Goal: Task Accomplishment & Management: Manage account settings

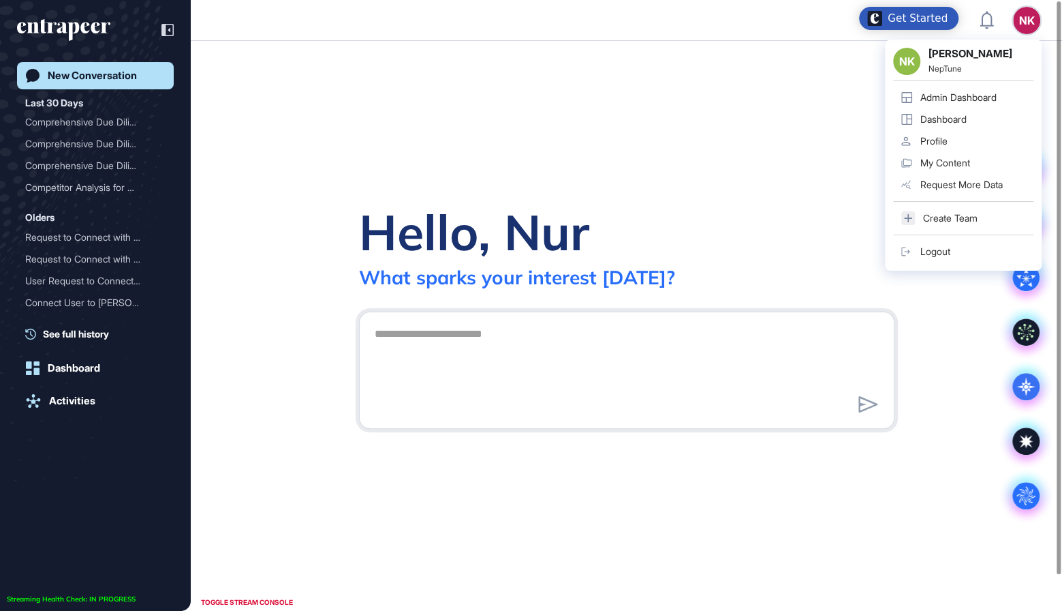
click at [965, 94] on div "Admin Dashboard" at bounding box center [959, 97] width 76 height 11
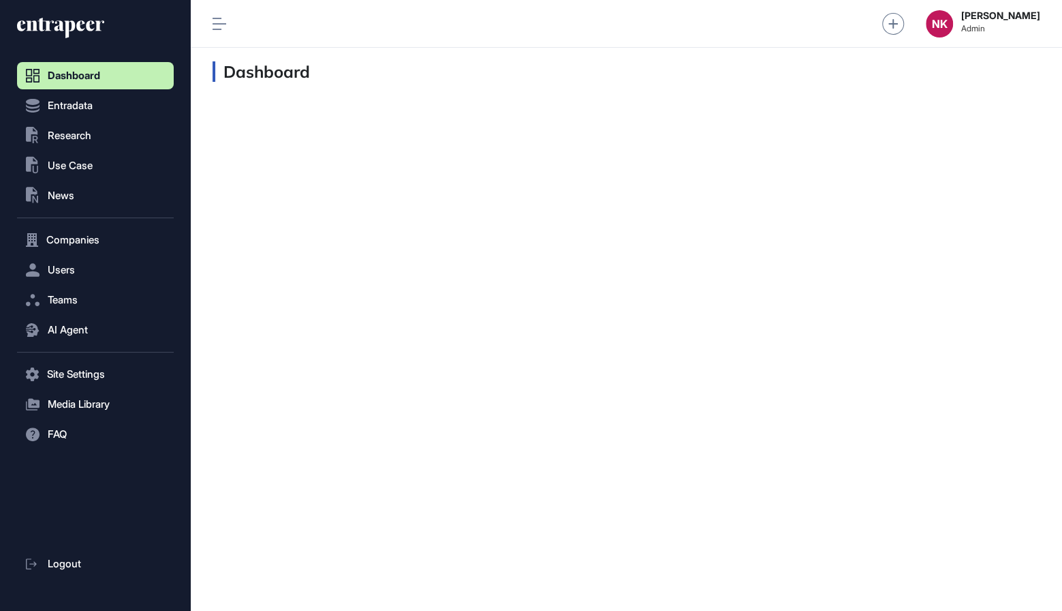
scroll to position [1, 1]
click at [78, 264] on button "Users" at bounding box center [95, 269] width 157 height 27
click at [78, 295] on span "Teams" at bounding box center [63, 299] width 30 height 11
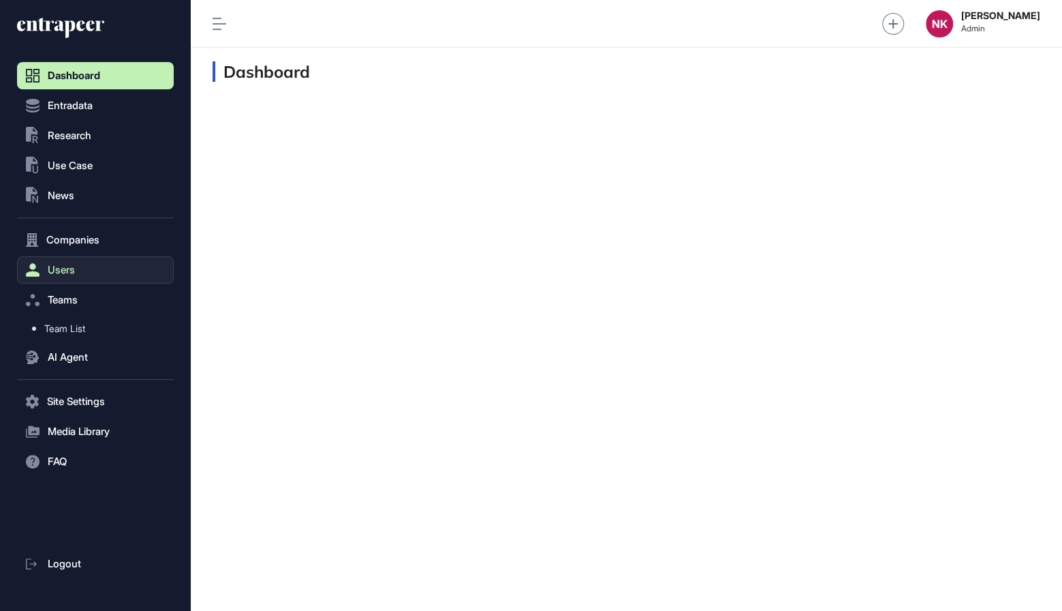
click at [77, 270] on button "Users" at bounding box center [95, 269] width 157 height 27
click at [74, 296] on span "User List" at bounding box center [63, 298] width 38 height 11
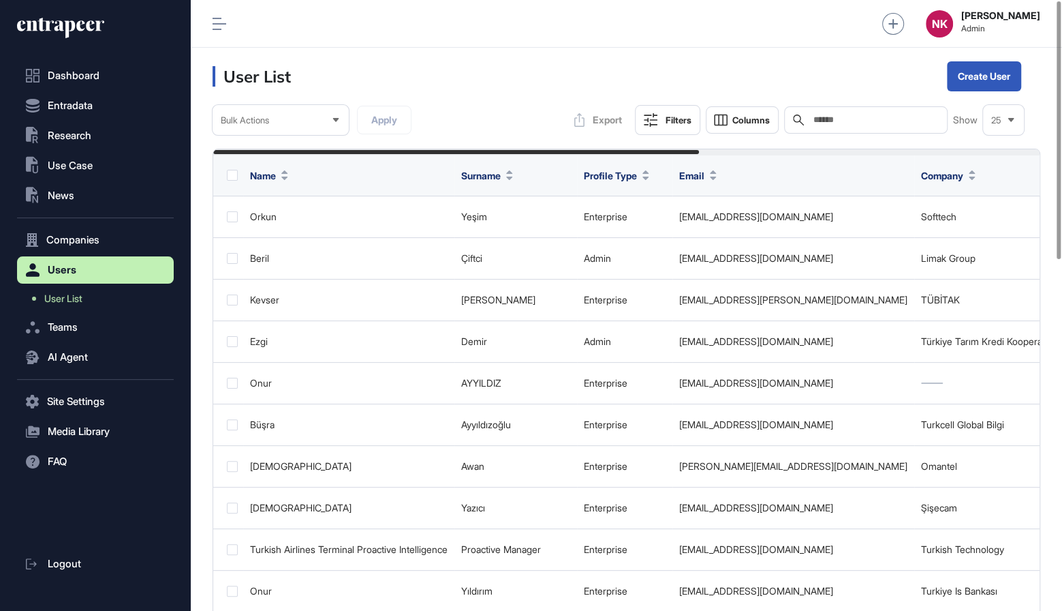
click at [841, 119] on input "text" at bounding box center [875, 119] width 127 height 11
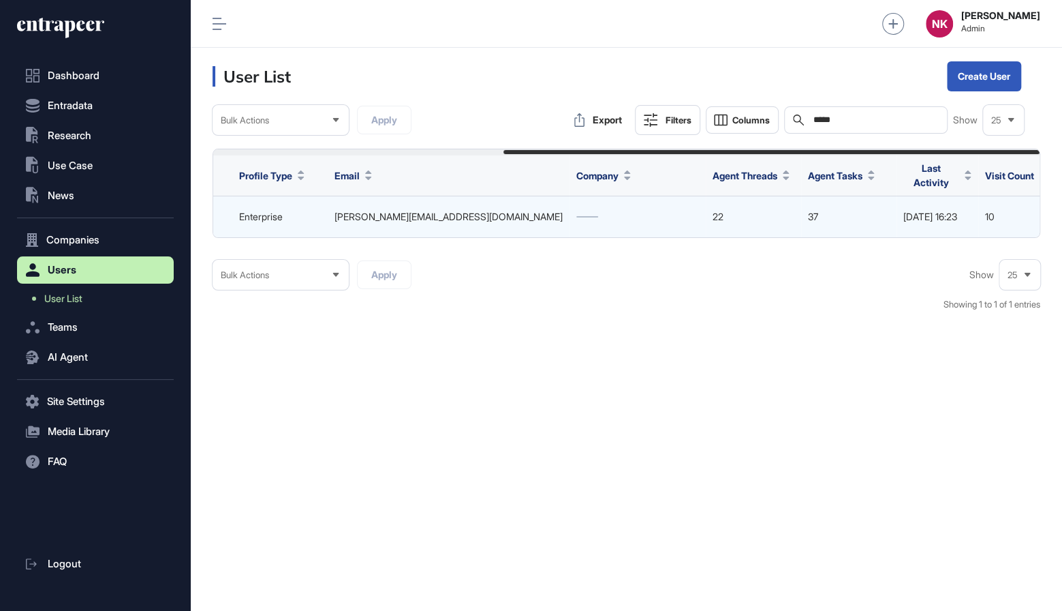
scroll to position [0, 447]
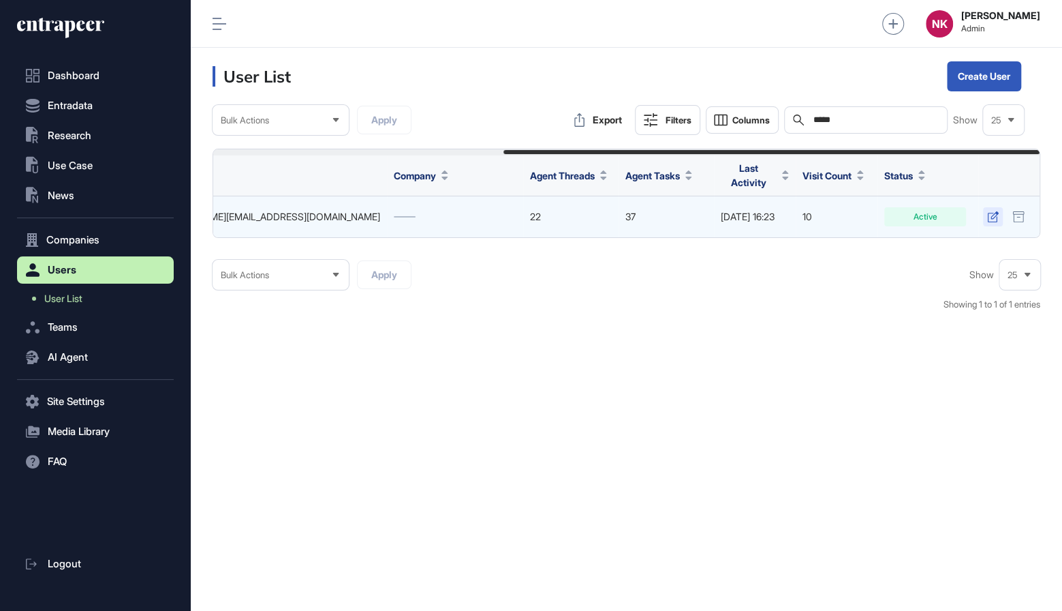
type input "*****"
click at [993, 211] on icon at bounding box center [994, 216] width 12 height 11
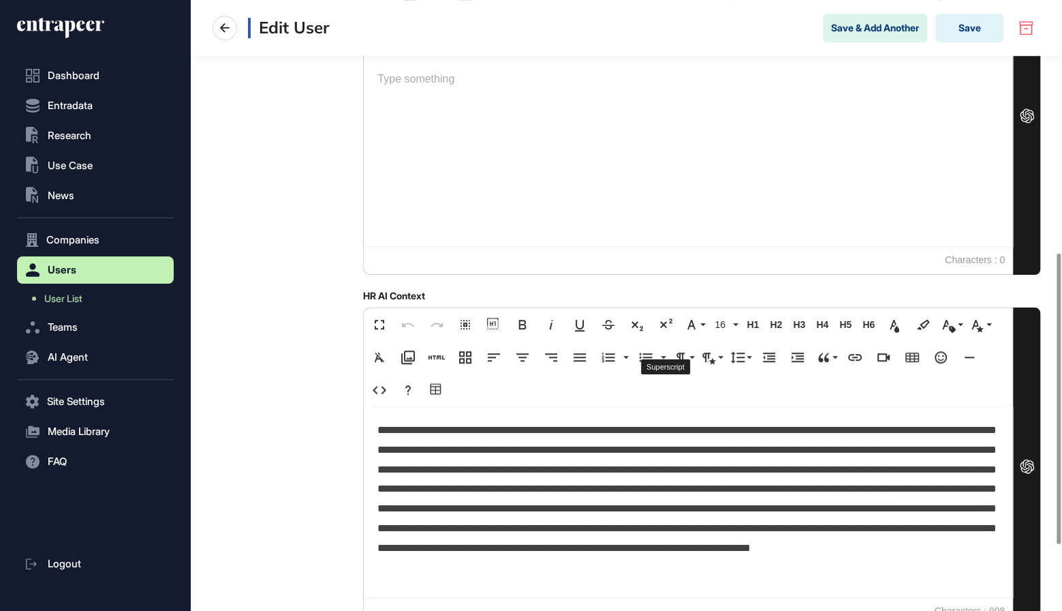
scroll to position [560, 0]
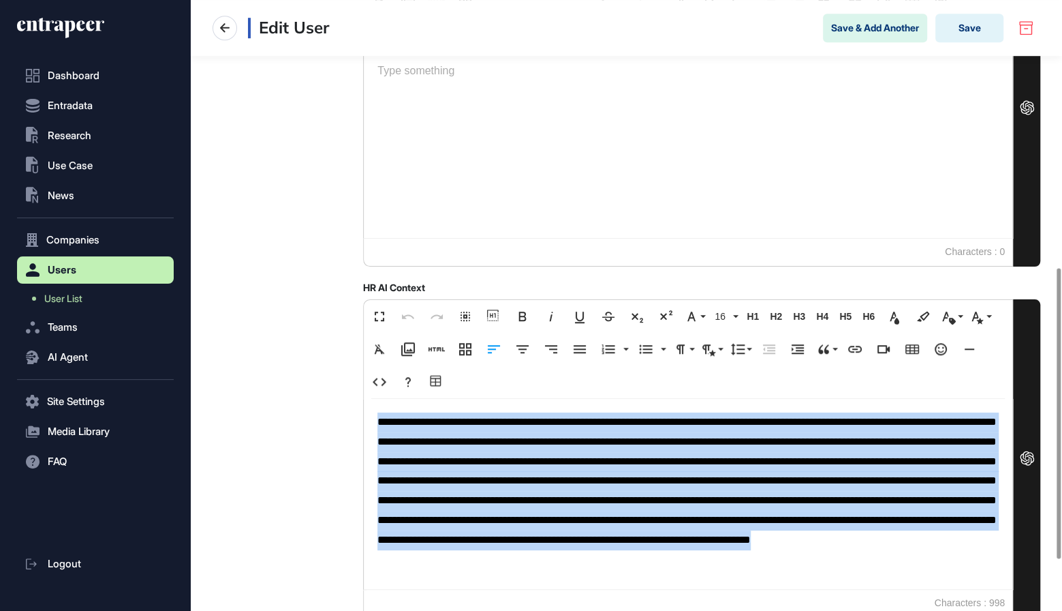
drag, startPoint x: 596, startPoint y: 579, endPoint x: 371, endPoint y: 415, distance: 278.6
click at [371, 415] on div "**********" at bounding box center [688, 494] width 649 height 190
copy p "**********"
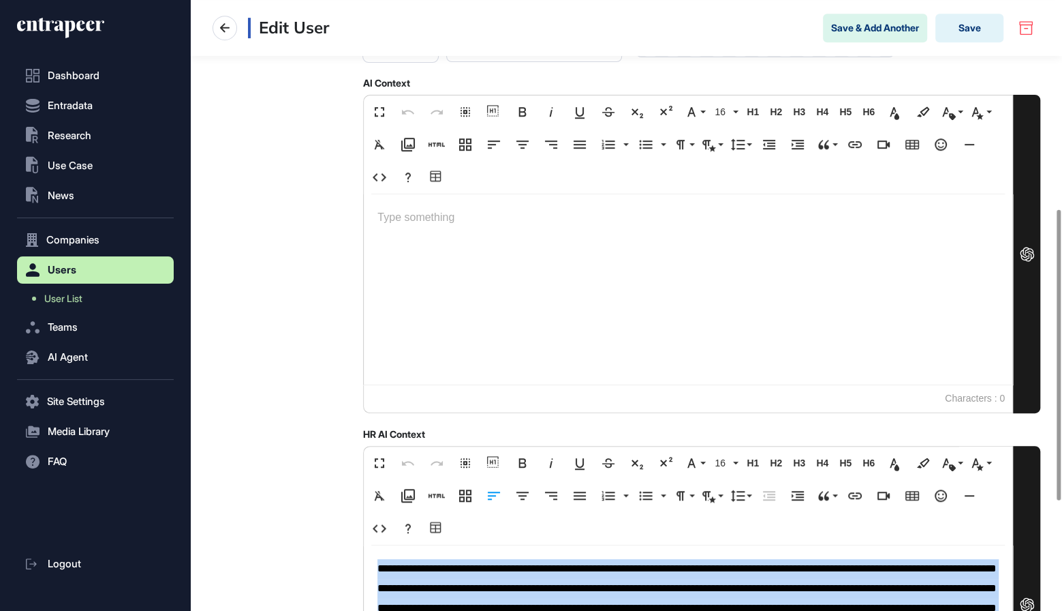
scroll to position [412, 0]
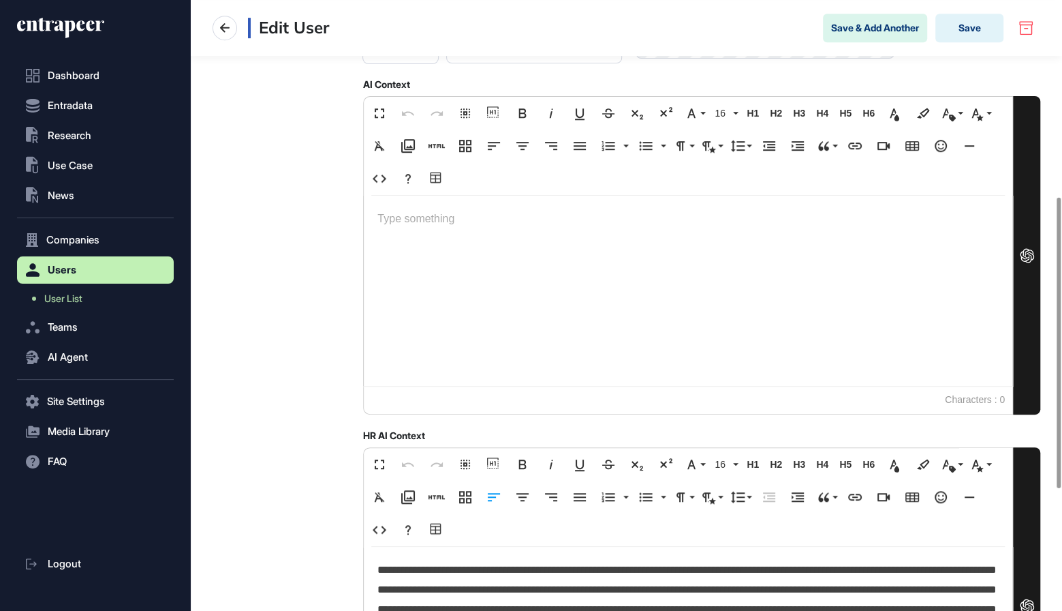
click at [411, 243] on div at bounding box center [688, 291] width 649 height 190
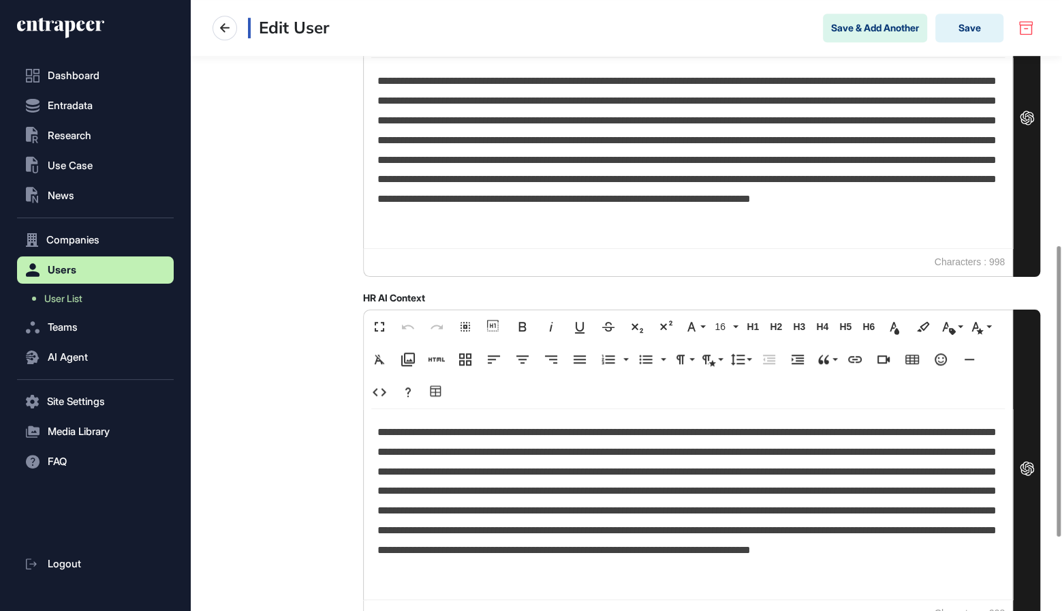
scroll to position [555, 0]
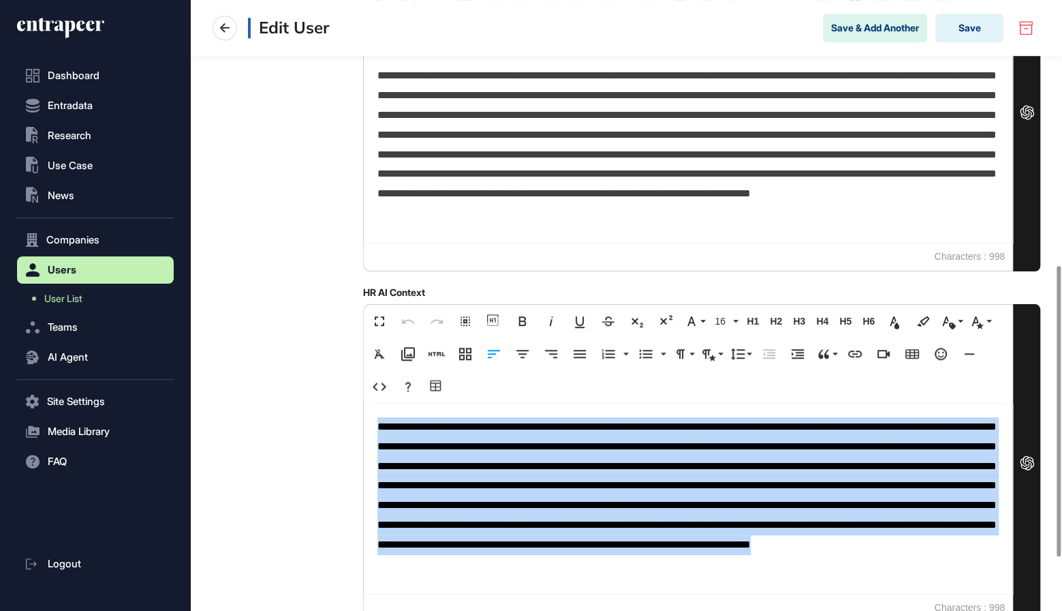
drag, startPoint x: 614, startPoint y: 581, endPoint x: 380, endPoint y: 426, distance: 280.3
click at [380, 426] on p "**********" at bounding box center [689, 505] width 622 height 177
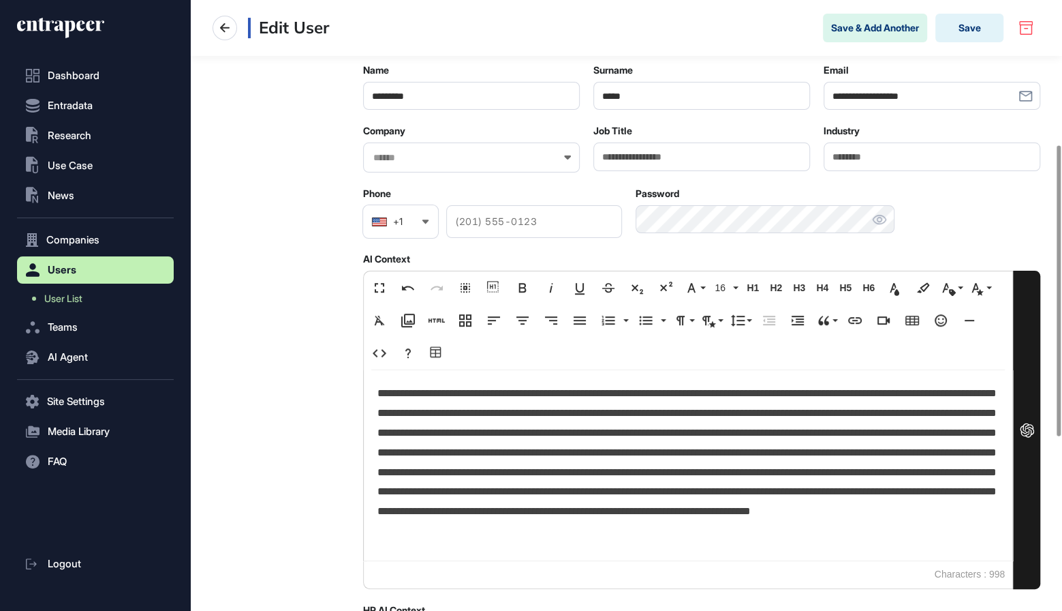
scroll to position [232, 0]
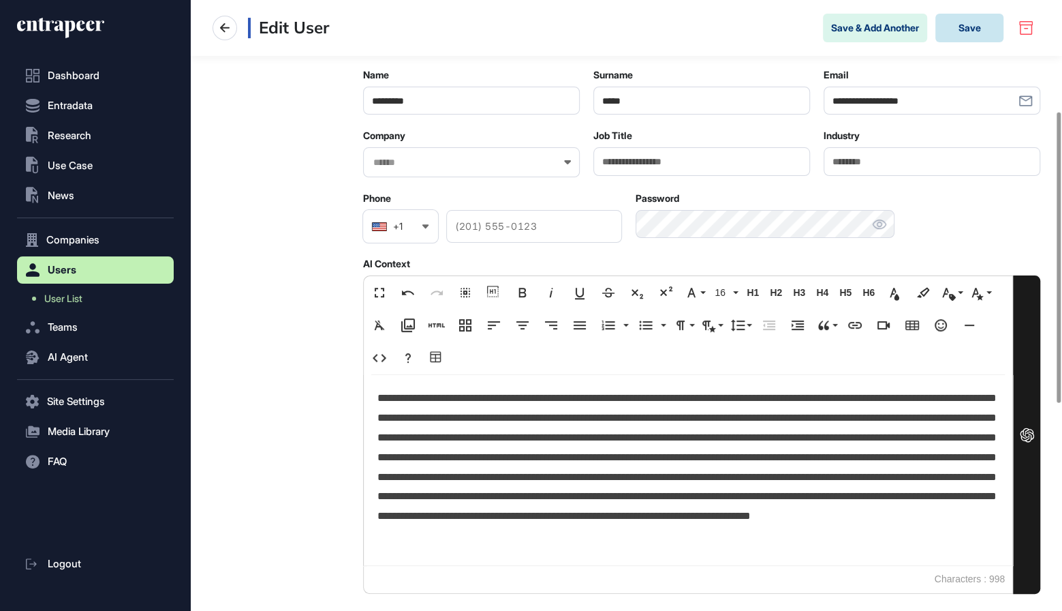
click at [955, 27] on button "Save" at bounding box center [970, 28] width 68 height 29
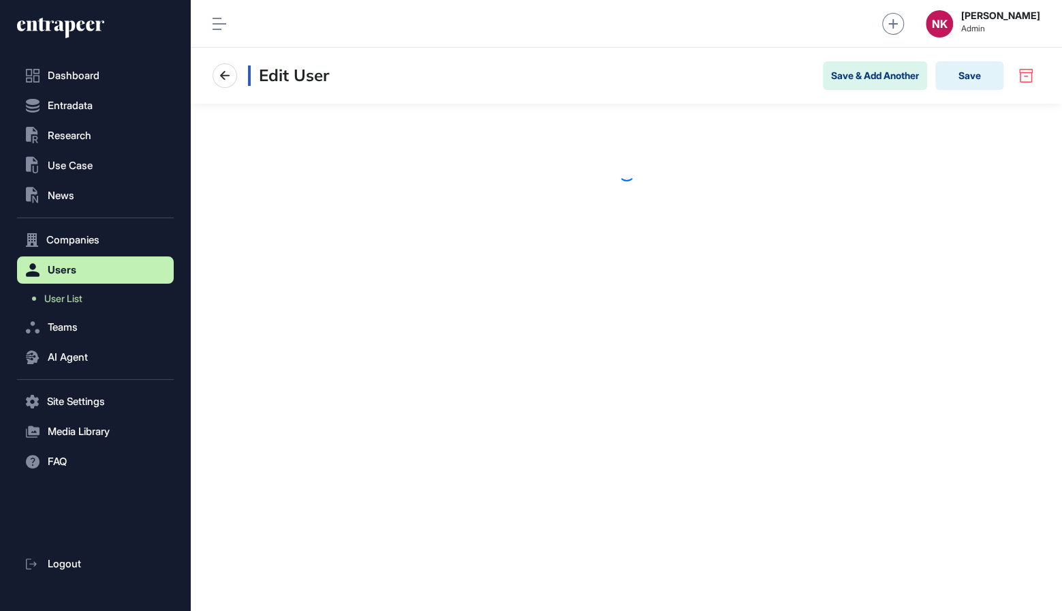
scroll to position [1, 1]
